Goal: Task Accomplishment & Management: Manage account settings

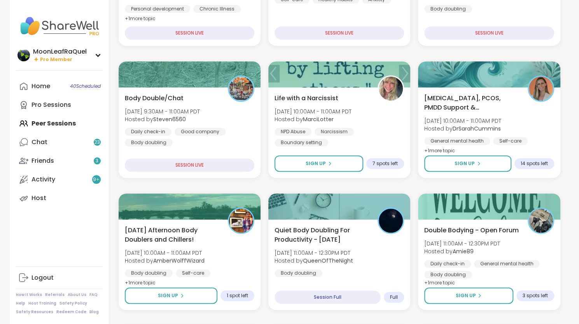
scroll to position [199, 0]
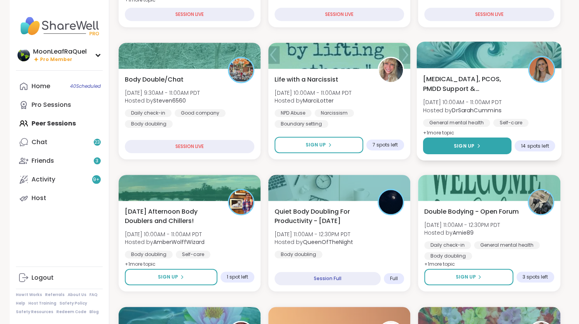
click at [439, 145] on button "Sign Up" at bounding box center [467, 146] width 89 height 17
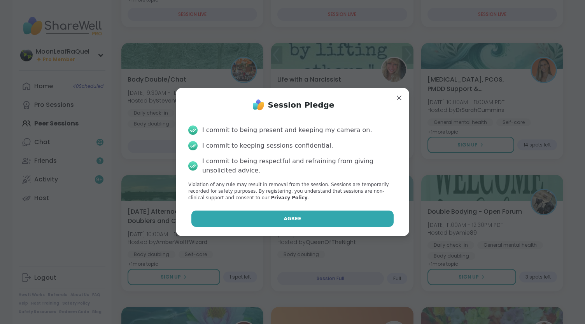
click at [338, 217] on button "Agree" at bounding box center [292, 219] width 203 height 16
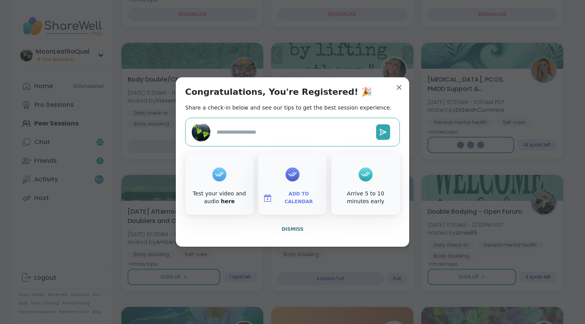
type textarea "*"
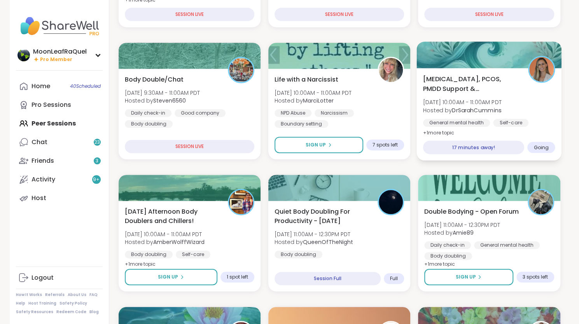
click at [488, 136] on div "[MEDICAL_DATA], PCOS, PMDD Support & Empowerment [DATE] 10:00AM - 11:00AM PDT H…" at bounding box center [489, 114] width 145 height 93
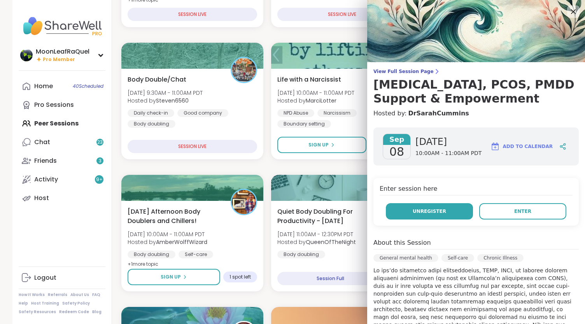
click at [423, 208] on span "Unregister" at bounding box center [429, 211] width 33 height 7
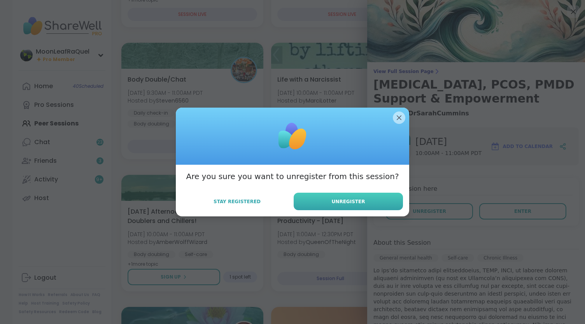
click at [385, 201] on button "Unregister" at bounding box center [348, 201] width 109 height 17
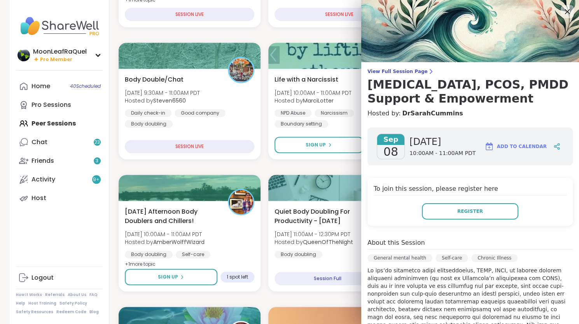
click at [565, 10] on icon at bounding box center [567, 12] width 10 height 10
